Goal: Task Accomplishment & Management: Manage account settings

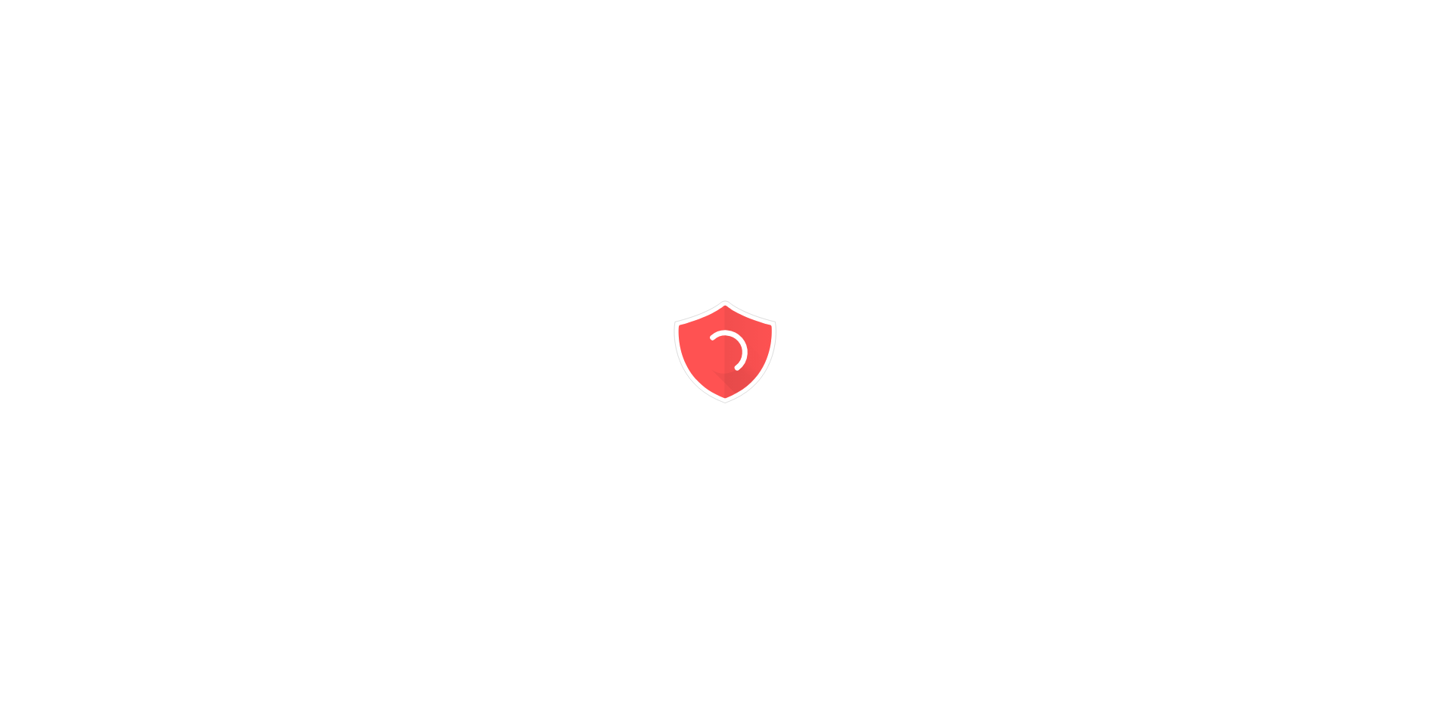
click at [660, 253] on icon "animation" at bounding box center [726, 358] width 272 height 272
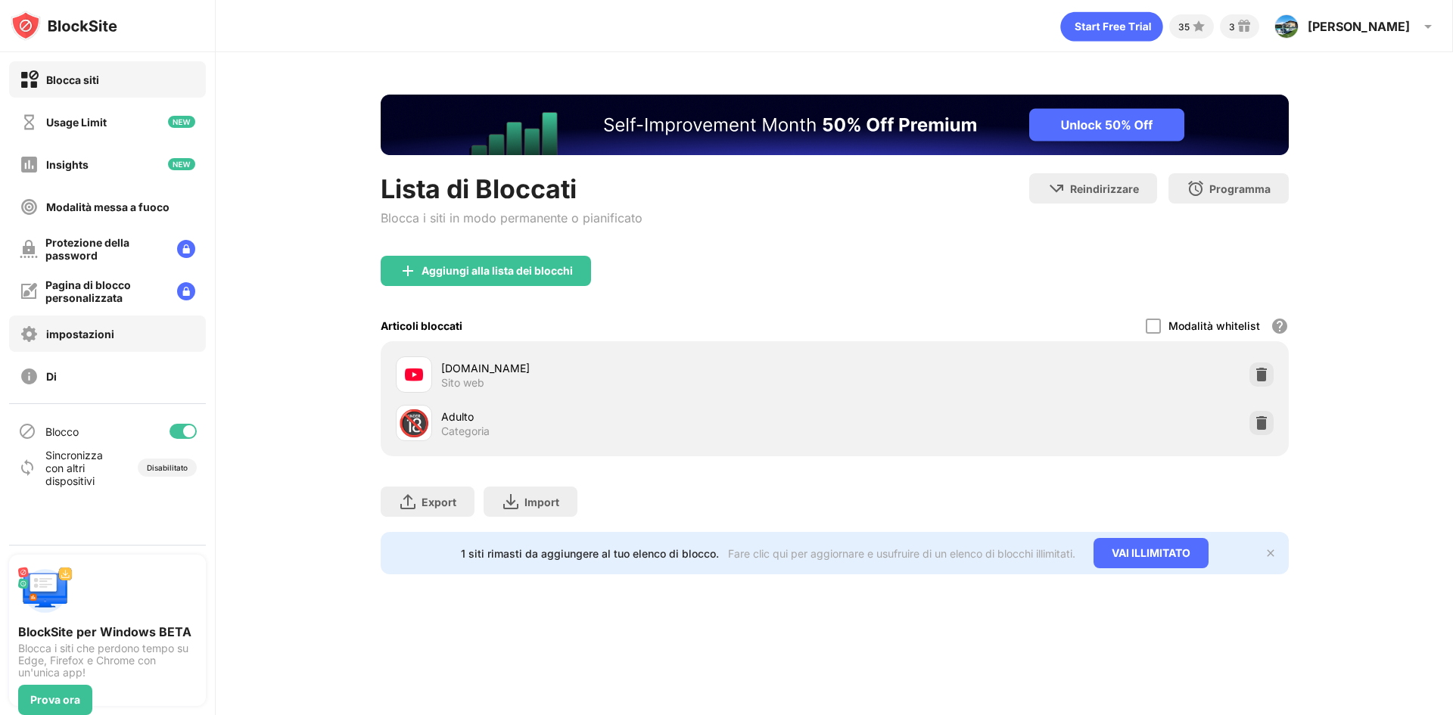
click at [107, 340] on div "impostazioni" at bounding box center [80, 334] width 68 height 13
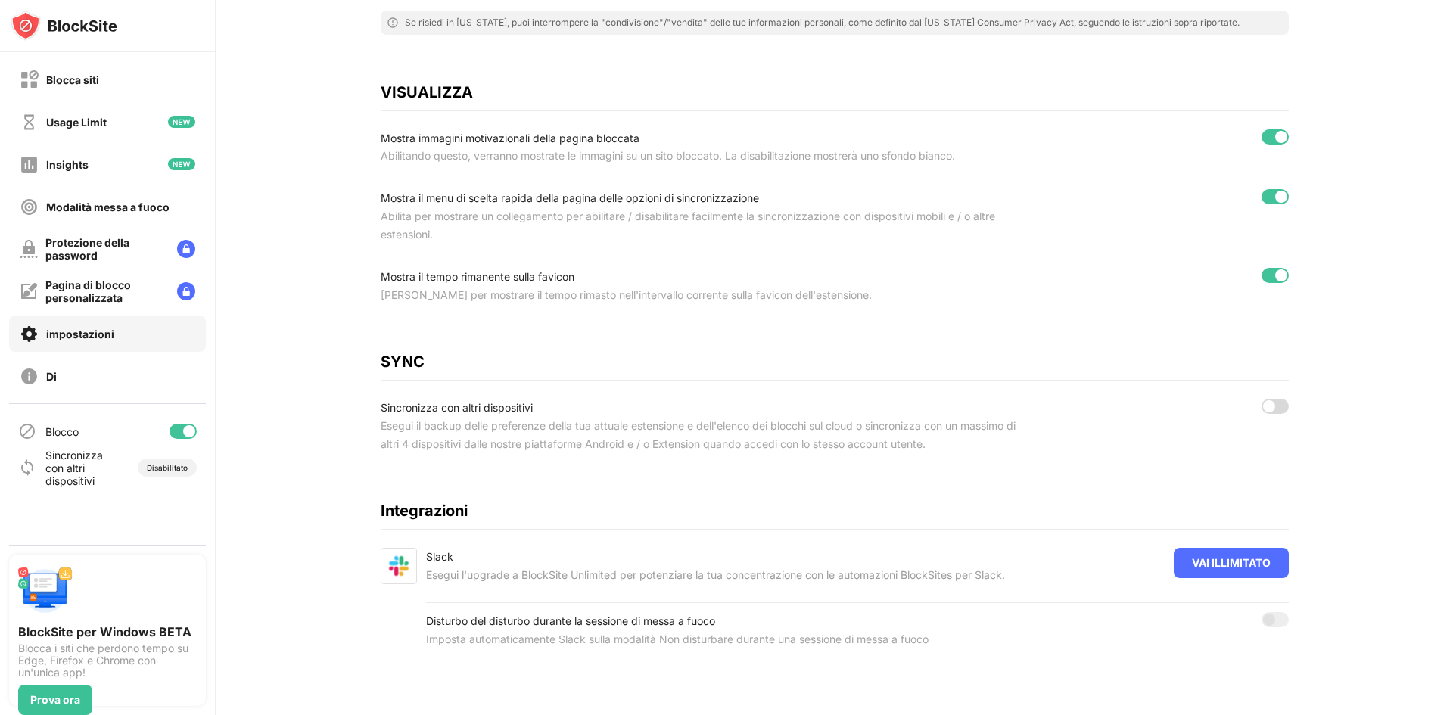
scroll to position [462, 0]
